Goal: Check status: Check status

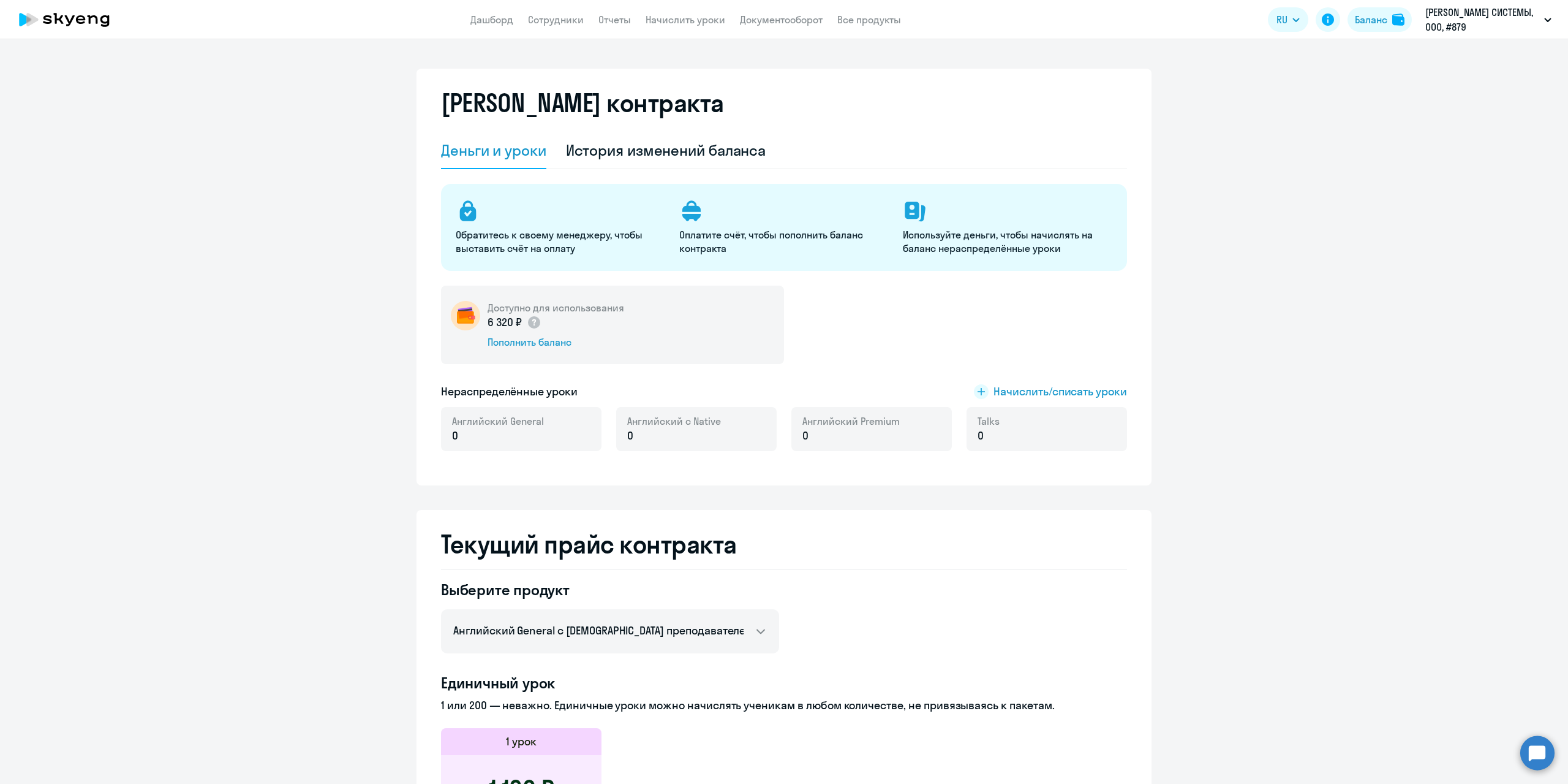
select select "english_adult_not_native_speaker"
